Goal: Task Accomplishment & Management: Manage account settings

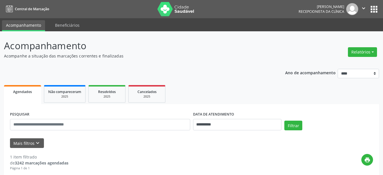
select select "*"
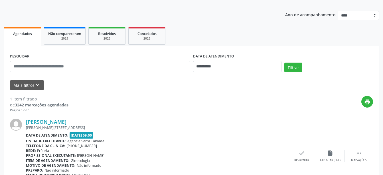
scroll to position [29, 0]
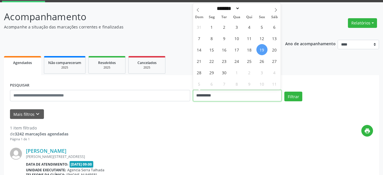
click at [229, 96] on input "**********" at bounding box center [237, 95] width 89 height 11
click at [235, 28] on span "3" at bounding box center [236, 26] width 11 height 11
type input "**********"
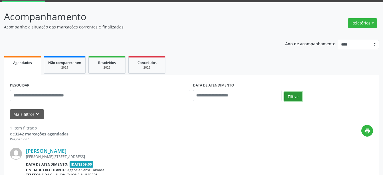
click at [290, 96] on button "Filtrar" at bounding box center [293, 97] width 18 height 10
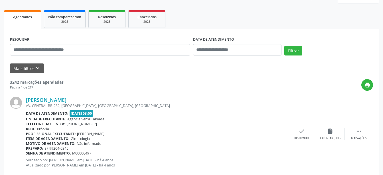
scroll to position [78, 0]
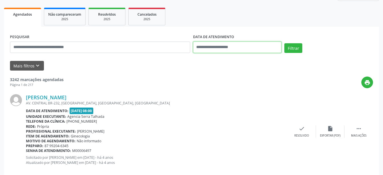
click at [261, 48] on input "text" at bounding box center [237, 47] width 89 height 11
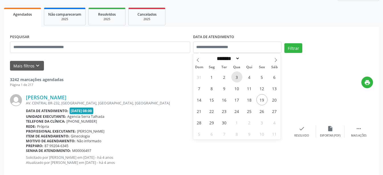
click at [237, 79] on span "3" at bounding box center [236, 77] width 11 height 11
type input "**********"
click at [237, 79] on span "3" at bounding box center [236, 77] width 11 height 11
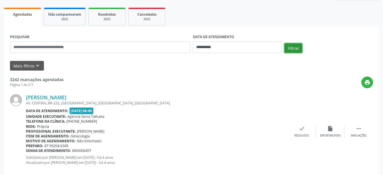
click at [290, 47] on button "Filtrar" at bounding box center [293, 48] width 18 height 10
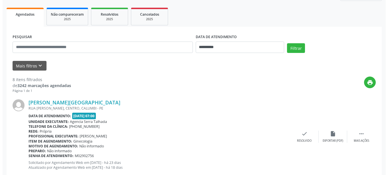
scroll to position [107, 0]
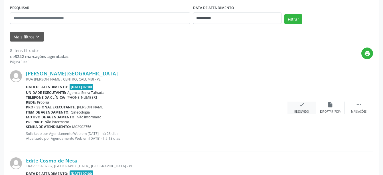
click at [299, 109] on div "check Resolvido" at bounding box center [301, 108] width 28 height 12
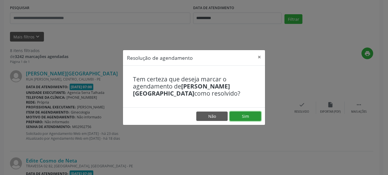
click at [256, 116] on button "Sim" at bounding box center [244, 117] width 31 height 10
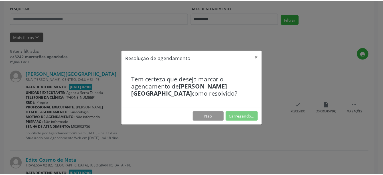
scroll to position [13, 0]
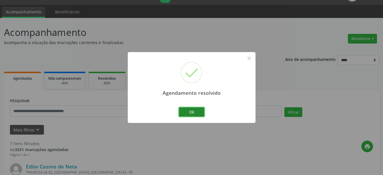
click at [191, 114] on button "Ok" at bounding box center [192, 112] width 26 height 10
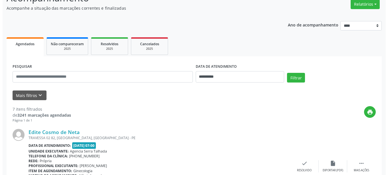
scroll to position [101, 0]
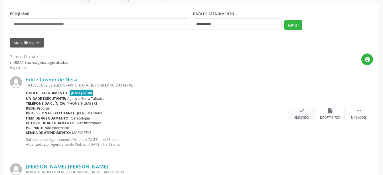
click at [301, 114] on icon "check" at bounding box center [301, 111] width 6 height 6
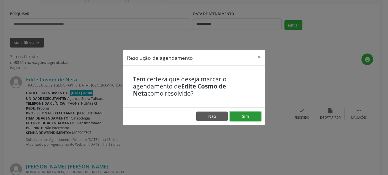
click at [247, 118] on button "Sim" at bounding box center [244, 117] width 31 height 10
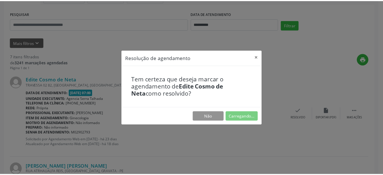
scroll to position [13, 0]
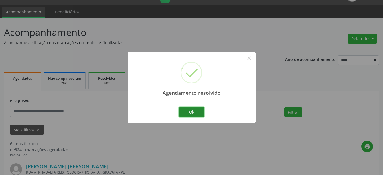
click at [189, 112] on button "Ok" at bounding box center [192, 112] width 26 height 10
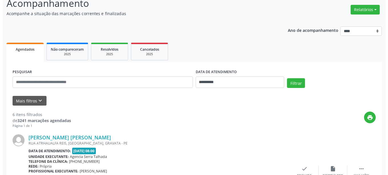
scroll to position [72, 0]
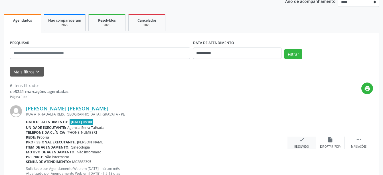
click at [303, 140] on icon "check" at bounding box center [301, 140] width 6 height 6
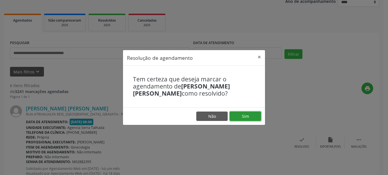
click at [256, 119] on button "Sim" at bounding box center [244, 117] width 31 height 10
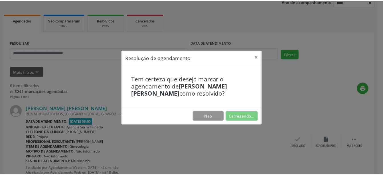
scroll to position [13, 0]
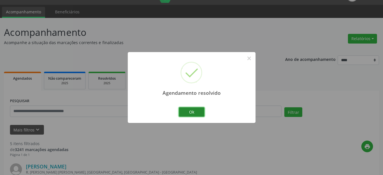
click at [199, 114] on button "Ok" at bounding box center [192, 112] width 26 height 10
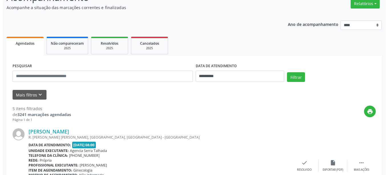
scroll to position [72, 0]
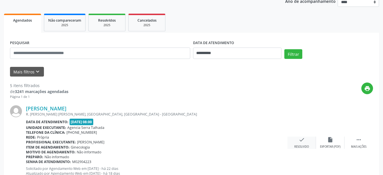
click at [294, 140] on div "check Resolvido" at bounding box center [301, 143] width 28 height 12
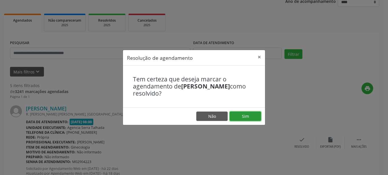
click at [251, 119] on button "Sim" at bounding box center [244, 117] width 31 height 10
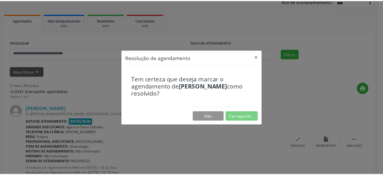
scroll to position [13, 0]
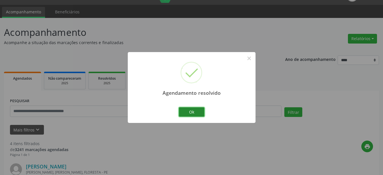
click at [186, 111] on button "Ok" at bounding box center [192, 112] width 26 height 10
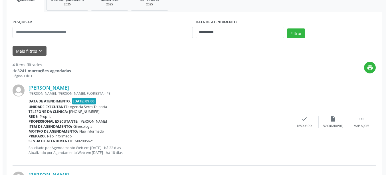
scroll to position [101, 0]
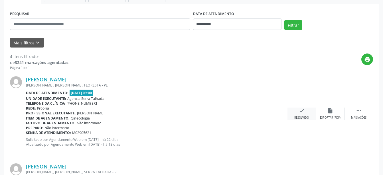
click at [297, 113] on div "check Resolvido" at bounding box center [301, 114] width 28 height 12
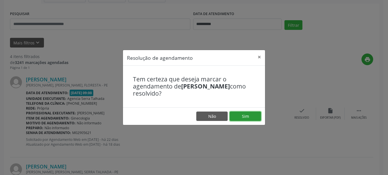
click at [237, 115] on button "Sim" at bounding box center [244, 117] width 31 height 10
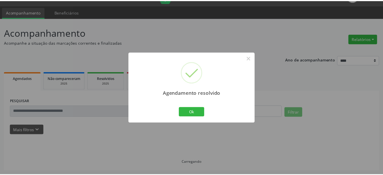
scroll to position [13, 0]
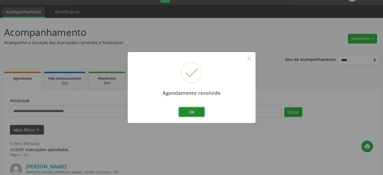
click at [194, 110] on button "Ok" at bounding box center [192, 112] width 26 height 10
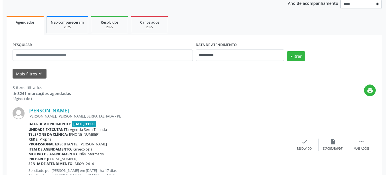
scroll to position [72, 0]
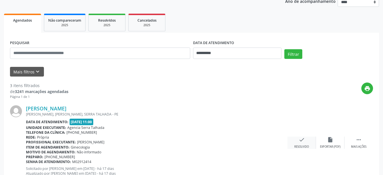
click at [306, 144] on div "check Resolvido" at bounding box center [301, 143] width 28 height 12
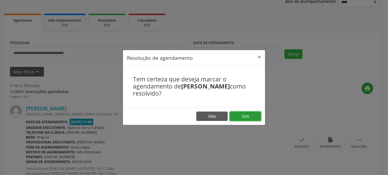
click at [251, 115] on button "Sim" at bounding box center [244, 117] width 31 height 10
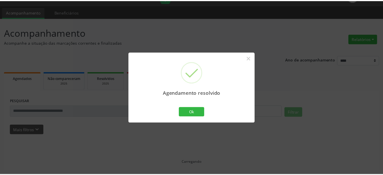
scroll to position [13, 0]
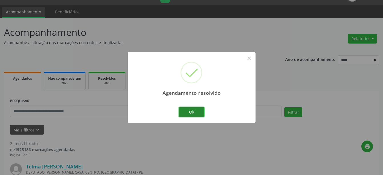
click at [190, 114] on button "Ok" at bounding box center [192, 112] width 26 height 10
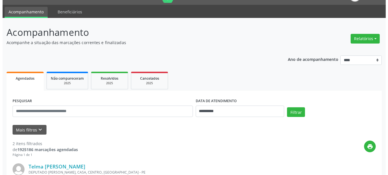
scroll to position [72, 0]
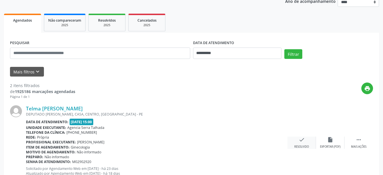
click at [303, 142] on icon "check" at bounding box center [301, 140] width 6 height 6
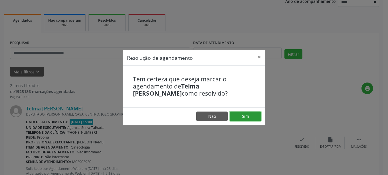
click at [249, 119] on button "Sim" at bounding box center [244, 117] width 31 height 10
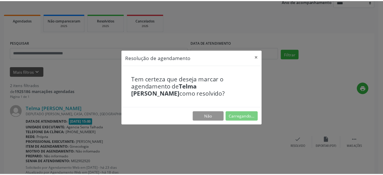
scroll to position [13, 0]
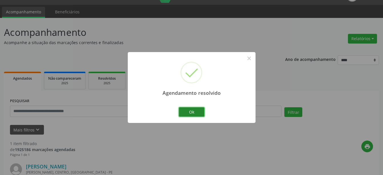
click at [195, 114] on button "Ok" at bounding box center [192, 112] width 26 height 10
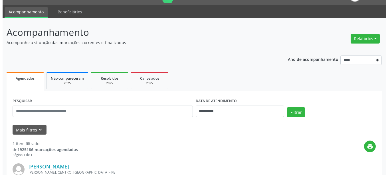
scroll to position [93, 0]
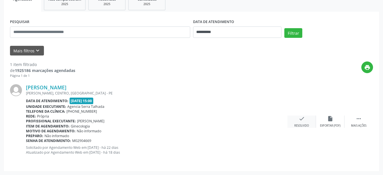
click at [301, 122] on icon "check" at bounding box center [301, 119] width 6 height 6
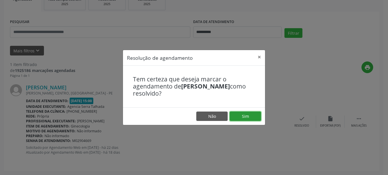
click at [247, 115] on button "Sim" at bounding box center [244, 117] width 31 height 10
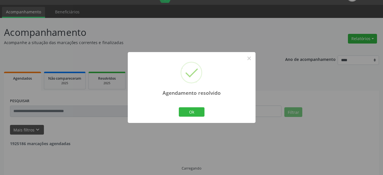
scroll to position [1, 0]
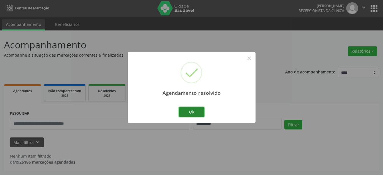
click at [195, 110] on button "Ok" at bounding box center [192, 112] width 26 height 10
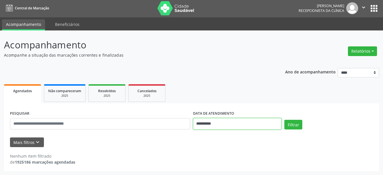
click at [239, 124] on input "**********" at bounding box center [237, 123] width 89 height 11
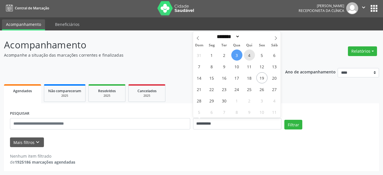
click at [249, 58] on span "4" at bounding box center [249, 55] width 11 height 11
type input "**********"
click at [251, 56] on span "4" at bounding box center [249, 55] width 11 height 11
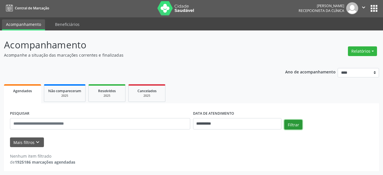
click at [296, 124] on button "Filtrar" at bounding box center [293, 125] width 18 height 10
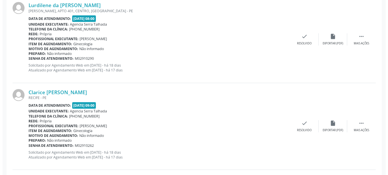
scroll to position [175, 0]
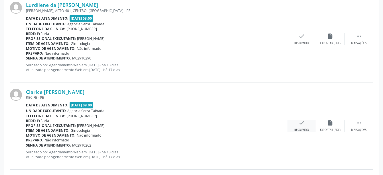
click at [299, 129] on div "Resolvido" at bounding box center [301, 130] width 15 height 4
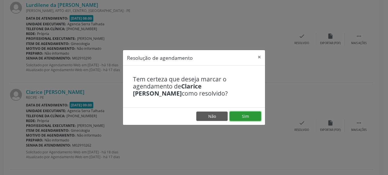
click at [254, 119] on button "Sim" at bounding box center [244, 117] width 31 height 10
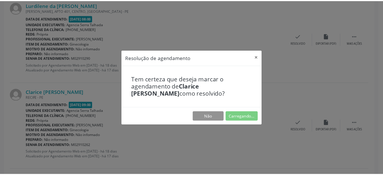
scroll to position [13, 0]
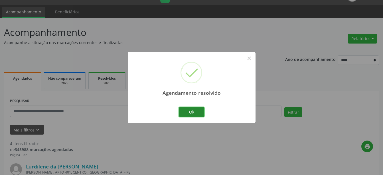
click at [197, 113] on button "Ok" at bounding box center [192, 112] width 26 height 10
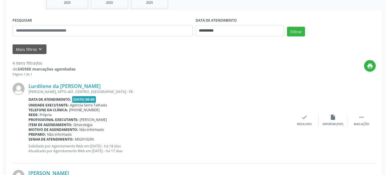
scroll to position [130, 0]
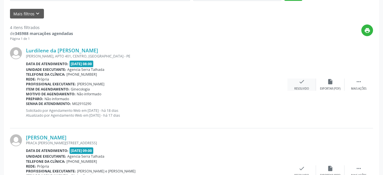
click at [305, 83] on div "check Resolvido" at bounding box center [301, 85] width 28 height 12
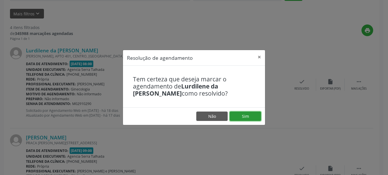
click at [246, 114] on button "Sim" at bounding box center [244, 117] width 31 height 10
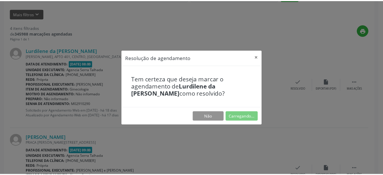
scroll to position [13, 0]
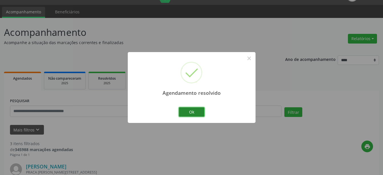
click at [196, 112] on button "Ok" at bounding box center [192, 112] width 26 height 10
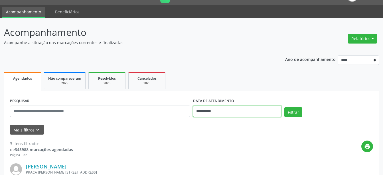
click at [217, 113] on input "**********" at bounding box center [237, 111] width 89 height 11
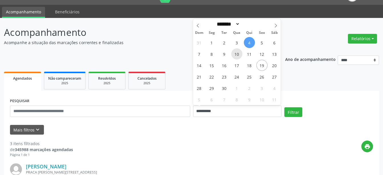
click at [236, 56] on span "10" at bounding box center [236, 53] width 11 height 11
type input "**********"
click at [236, 56] on span "10" at bounding box center [236, 53] width 11 height 11
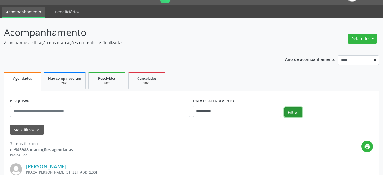
click at [286, 111] on button "Filtrar" at bounding box center [293, 112] width 18 height 10
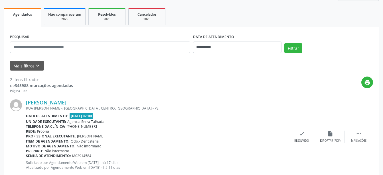
scroll to position [107, 0]
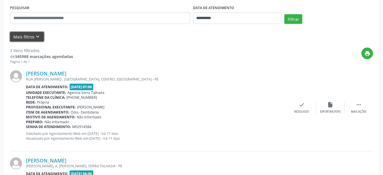
click at [40, 36] on button "Mais filtros keyboard_arrow_down" at bounding box center [27, 37] width 34 height 10
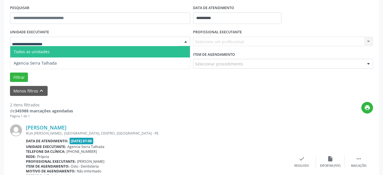
click at [186, 42] on div at bounding box center [185, 42] width 9 height 10
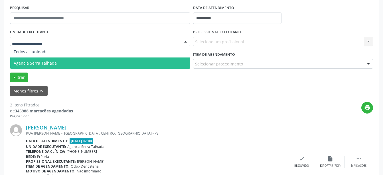
click at [123, 66] on span "Agencia Serra Talhada" at bounding box center [100, 63] width 180 height 11
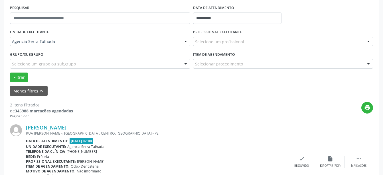
click at [368, 42] on div at bounding box center [368, 42] width 9 height 10
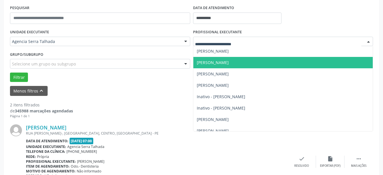
scroll to position [32, 0]
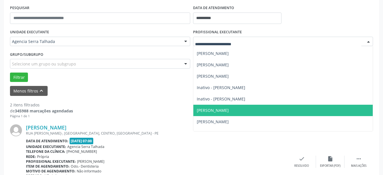
click at [231, 109] on span "[PERSON_NAME]" at bounding box center [283, 110] width 180 height 11
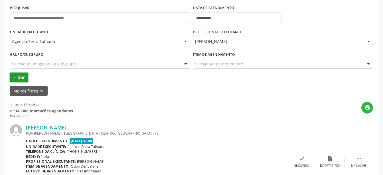
click at [17, 78] on button "Filtrar" at bounding box center [19, 78] width 18 height 10
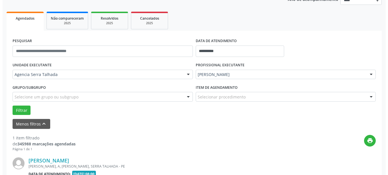
scroll to position [147, 0]
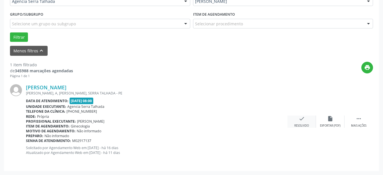
click at [301, 122] on icon "check" at bounding box center [301, 119] width 6 height 6
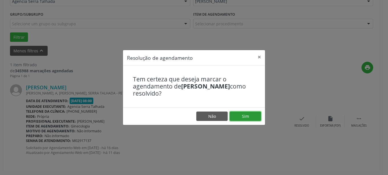
click at [254, 118] on button "Sim" at bounding box center [244, 117] width 31 height 10
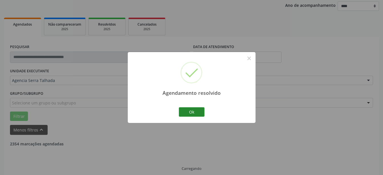
scroll to position [55, 0]
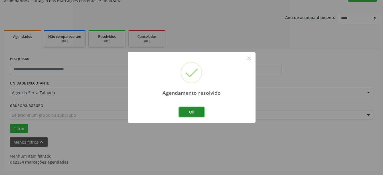
click at [195, 113] on button "Ok" at bounding box center [192, 112] width 26 height 10
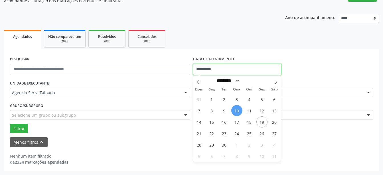
click at [243, 71] on input "**********" at bounding box center [237, 69] width 89 height 11
click at [221, 113] on span "9" at bounding box center [224, 110] width 11 height 11
type input "**********"
click at [221, 113] on span "9" at bounding box center [224, 110] width 11 height 11
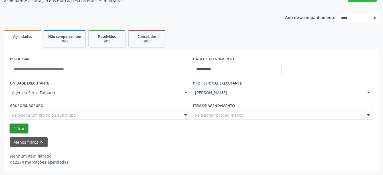
click at [15, 128] on button "Filtrar" at bounding box center [19, 129] width 18 height 10
click at [215, 68] on input "**********" at bounding box center [237, 69] width 89 height 11
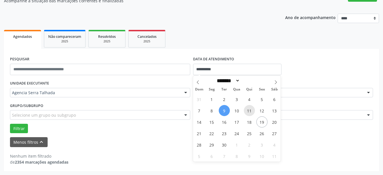
click at [248, 113] on span "11" at bounding box center [249, 110] width 11 height 11
type input "**********"
click at [248, 113] on span "11" at bounding box center [249, 110] width 11 height 11
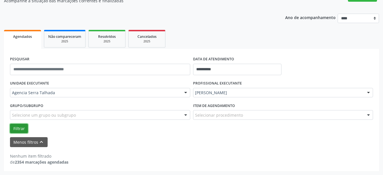
click at [23, 127] on button "Filtrar" at bounding box center [19, 129] width 18 height 10
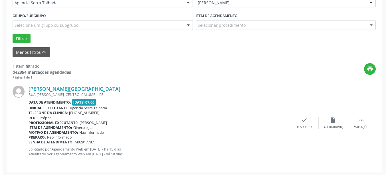
scroll to position [147, 0]
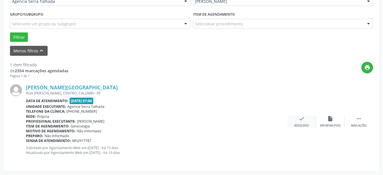
click at [301, 127] on div "Resolvido" at bounding box center [301, 126] width 15 height 4
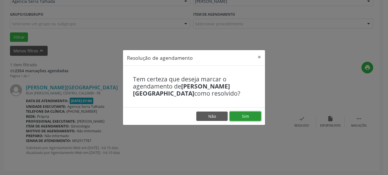
click at [241, 119] on button "Sim" at bounding box center [244, 117] width 31 height 10
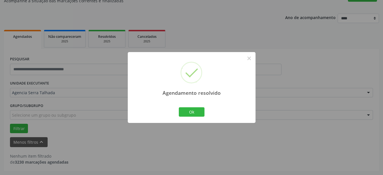
scroll to position [55, 0]
click at [191, 111] on button "Ok" at bounding box center [192, 112] width 26 height 10
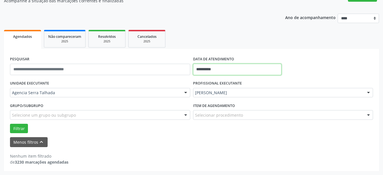
click at [225, 68] on input "**********" at bounding box center [237, 69] width 89 height 11
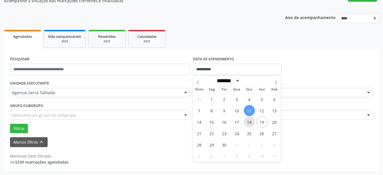
click at [248, 124] on span "18" at bounding box center [249, 122] width 11 height 11
type input "**********"
click at [248, 124] on span "18" at bounding box center [249, 122] width 11 height 11
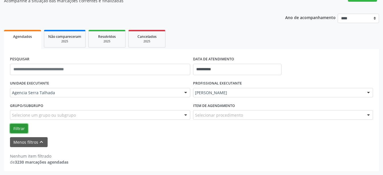
click at [21, 132] on button "Filtrar" at bounding box center [19, 129] width 18 height 10
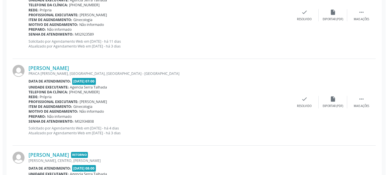
scroll to position [259, 0]
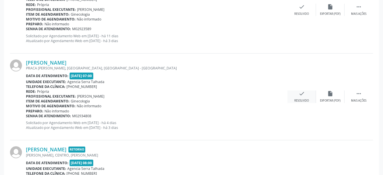
click at [300, 100] on div "Resolvido" at bounding box center [301, 101] width 15 height 4
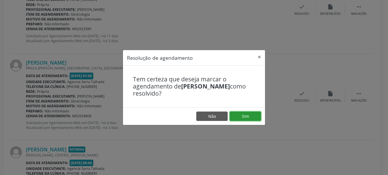
click at [248, 118] on button "Sim" at bounding box center [244, 117] width 31 height 10
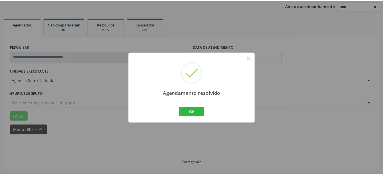
scroll to position [68, 0]
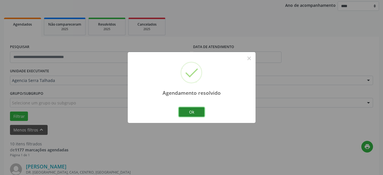
click at [191, 114] on button "Ok" at bounding box center [192, 112] width 26 height 10
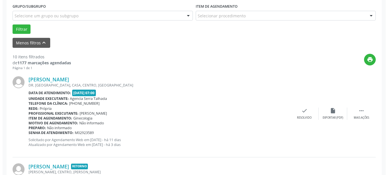
scroll to position [242, 0]
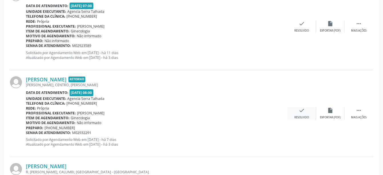
click at [300, 118] on div "Resolvido" at bounding box center [301, 118] width 15 height 4
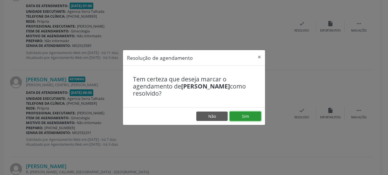
click at [247, 115] on button "Sim" at bounding box center [244, 117] width 31 height 10
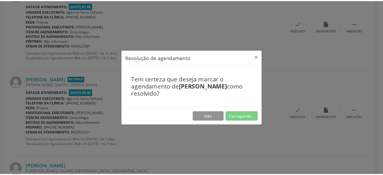
scroll to position [68, 0]
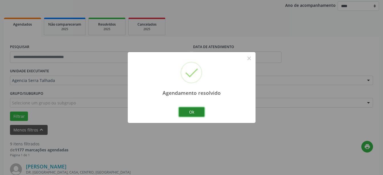
click at [197, 112] on button "Ok" at bounding box center [192, 112] width 26 height 10
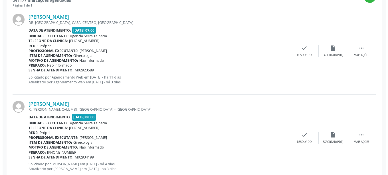
scroll to position [213, 0]
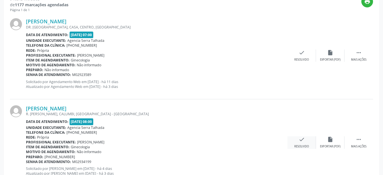
click at [304, 143] on icon "check" at bounding box center [301, 139] width 6 height 6
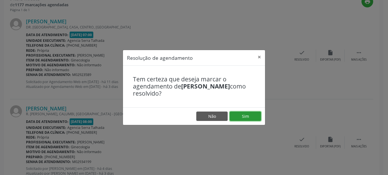
click at [249, 119] on button "Sim" at bounding box center [244, 117] width 31 height 10
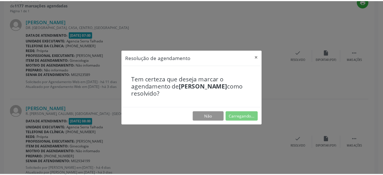
scroll to position [68, 0]
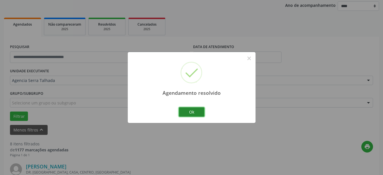
click at [199, 111] on button "Ok" at bounding box center [192, 112] width 26 height 10
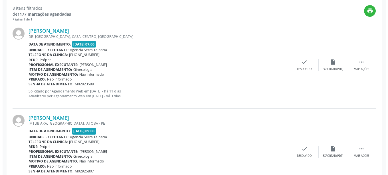
scroll to position [213, 0]
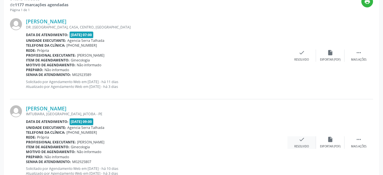
click at [304, 141] on icon "check" at bounding box center [301, 139] width 6 height 6
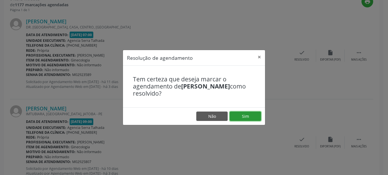
click at [250, 116] on button "Sim" at bounding box center [244, 117] width 31 height 10
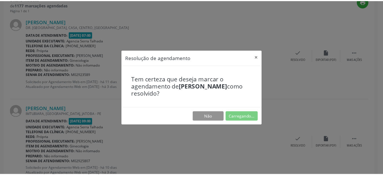
scroll to position [68, 0]
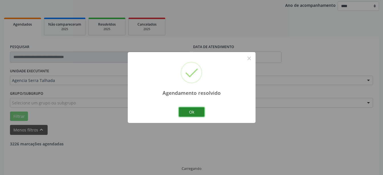
click at [193, 114] on button "Ok" at bounding box center [192, 112] width 26 height 10
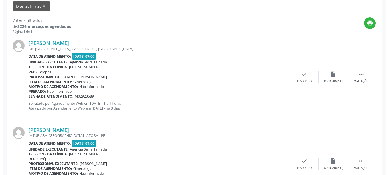
scroll to position [213, 0]
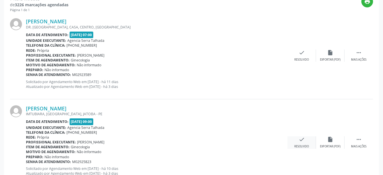
click at [299, 141] on icon "check" at bounding box center [301, 139] width 6 height 6
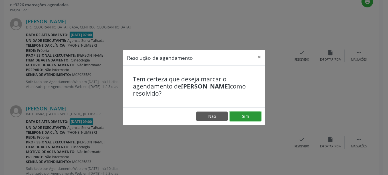
click at [246, 117] on button "Sim" at bounding box center [244, 117] width 31 height 10
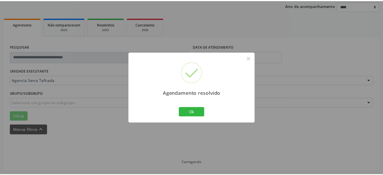
scroll to position [68, 0]
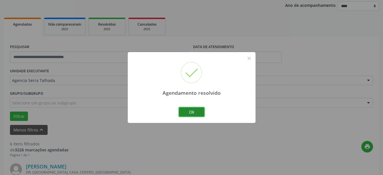
click at [199, 109] on button "Ok" at bounding box center [192, 112] width 26 height 10
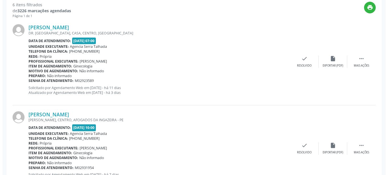
scroll to position [213, 0]
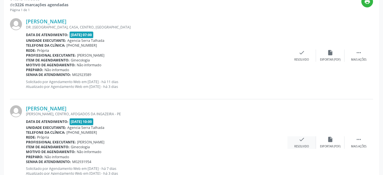
click at [303, 145] on div "Resolvido" at bounding box center [301, 147] width 15 height 4
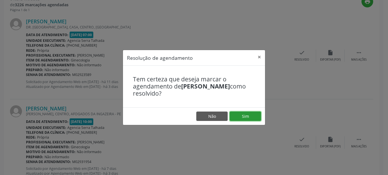
click at [250, 116] on button "Sim" at bounding box center [244, 117] width 31 height 10
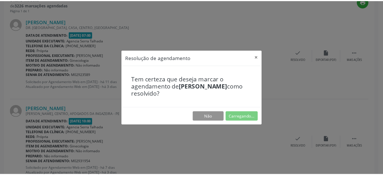
scroll to position [68, 0]
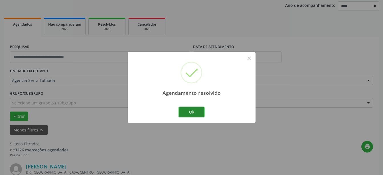
click at [196, 112] on button "Ok" at bounding box center [192, 112] width 26 height 10
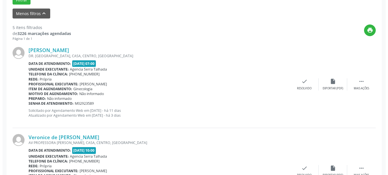
scroll to position [213, 0]
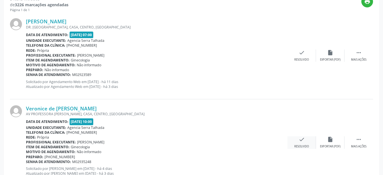
click at [301, 143] on icon "check" at bounding box center [301, 139] width 6 height 6
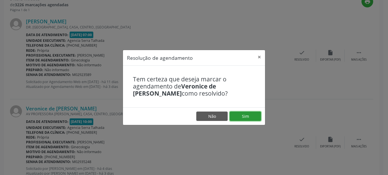
click at [246, 117] on button "Sim" at bounding box center [244, 117] width 31 height 10
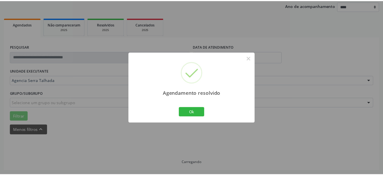
scroll to position [68, 0]
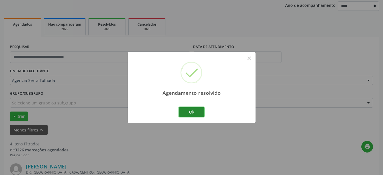
click at [195, 113] on button "Ok" at bounding box center [192, 112] width 26 height 10
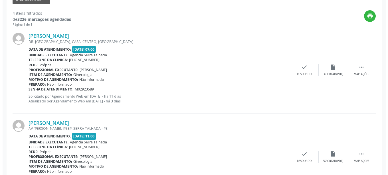
scroll to position [213, 0]
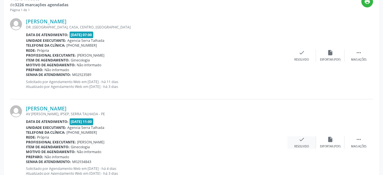
click at [305, 142] on div "check Resolvido" at bounding box center [301, 142] width 28 height 12
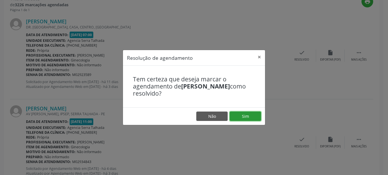
click at [243, 118] on button "Sim" at bounding box center [244, 117] width 31 height 10
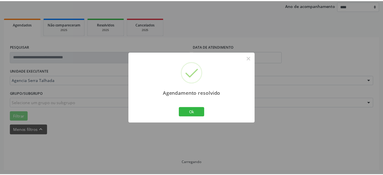
scroll to position [68, 0]
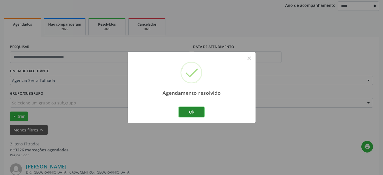
click at [191, 113] on button "Ok" at bounding box center [192, 112] width 26 height 10
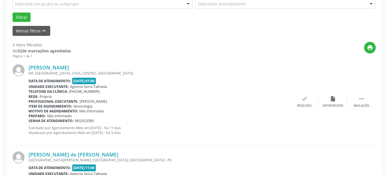
scroll to position [213, 0]
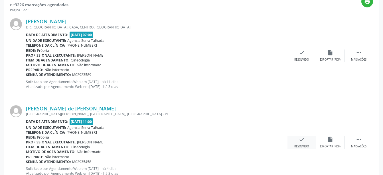
click at [296, 142] on div "check Resolvido" at bounding box center [301, 142] width 28 height 12
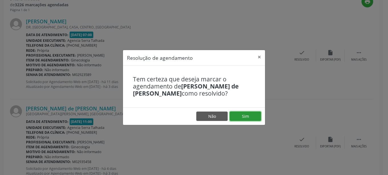
click at [249, 117] on button "Sim" at bounding box center [244, 117] width 31 height 10
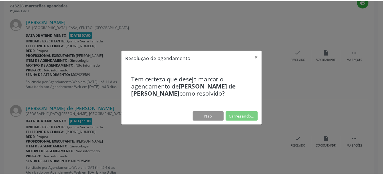
scroll to position [68, 0]
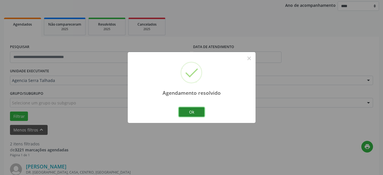
click at [192, 112] on button "Ok" at bounding box center [192, 112] width 26 height 10
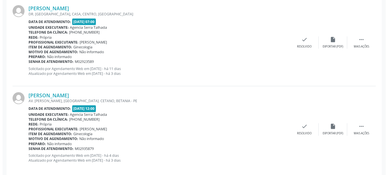
scroll to position [234, 0]
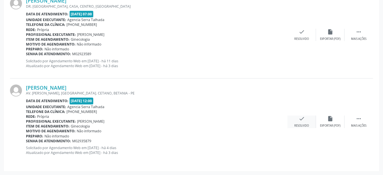
click at [301, 121] on icon "check" at bounding box center [301, 119] width 6 height 6
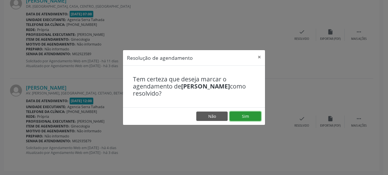
click at [248, 114] on button "Sim" at bounding box center [244, 117] width 31 height 10
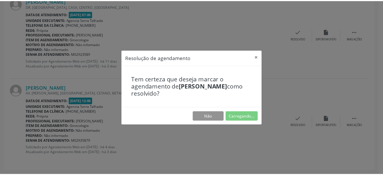
scroll to position [68, 0]
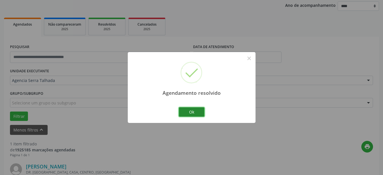
click at [191, 108] on button "Ok" at bounding box center [192, 112] width 26 height 10
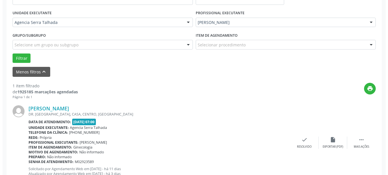
scroll to position [147, 0]
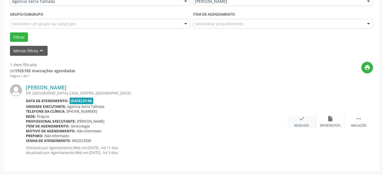
click at [305, 123] on div "check Resolvido" at bounding box center [301, 122] width 28 height 12
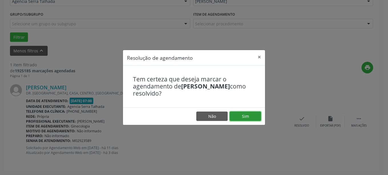
click at [250, 118] on button "Sim" at bounding box center [244, 117] width 31 height 10
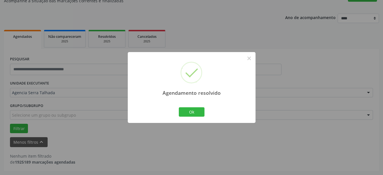
scroll to position [55, 0]
click at [193, 113] on button "Ok" at bounding box center [192, 112] width 26 height 10
